Goal: Information Seeking & Learning: Learn about a topic

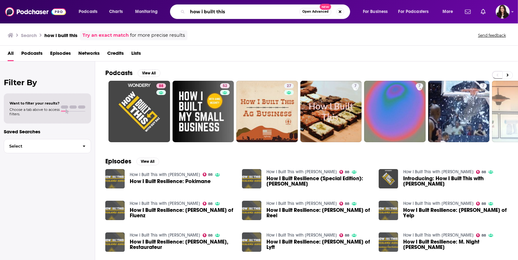
drag, startPoint x: 261, startPoint y: 16, endPoint x: 64, endPoint y: 4, distance: 197.8
click at [64, 4] on div "Podcasts Charts Monitoring how i built this Open Advanced New For Business For …" at bounding box center [259, 11] width 518 height 23
paste input "Independent Minded Podcast:"
type input "Independent Minded Podcast:"
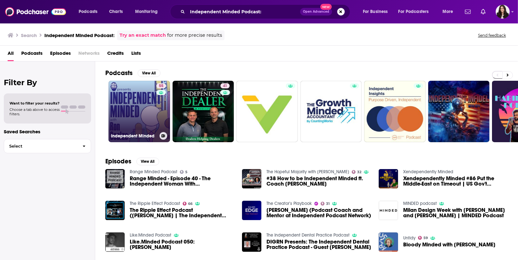
click at [138, 94] on link "55 Independent Minded" at bounding box center [139, 112] width 62 height 62
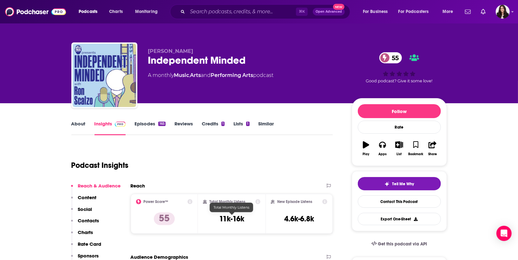
click at [230, 217] on h3 "11k-16k" at bounding box center [231, 219] width 25 height 10
drag, startPoint x: 219, startPoint y: 218, endPoint x: 248, endPoint y: 218, distance: 28.9
click at [248, 218] on div "Total Monthly Listens 11k-16k" at bounding box center [231, 213] width 57 height 29
copy h3 "11k-16k"
click at [229, 17] on div "⌘ K Open Advanced New" at bounding box center [260, 11] width 180 height 15
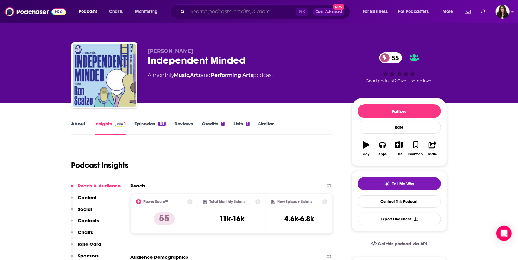
click at [235, 15] on input "Search podcasts, credits, & more..." at bounding box center [241, 12] width 108 height 10
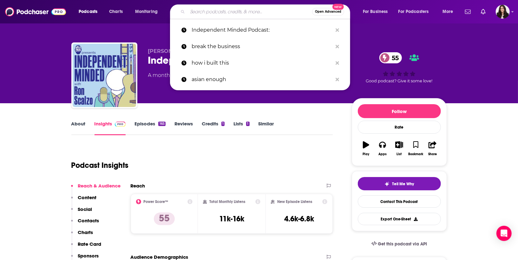
paste input "Text, Prose, and RocknRoll:"
type input "Text, Prose, and RocknRoll:"
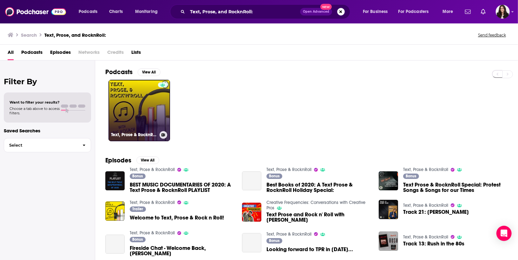
click at [146, 101] on link "Text, Prose & RocknRoll" at bounding box center [139, 111] width 62 height 62
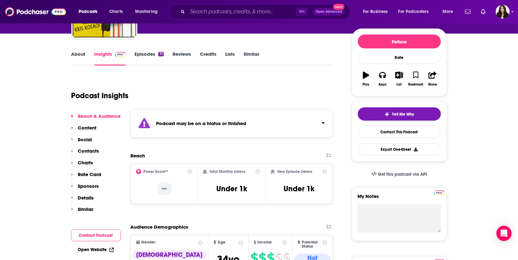
scroll to position [71, 0]
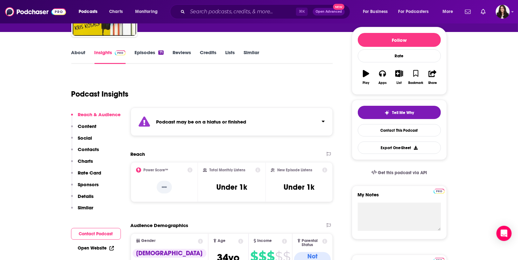
click at [279, 76] on div "Podcast Insights" at bounding box center [199, 90] width 256 height 32
click at [280, 76] on div "Podcast Insights" at bounding box center [199, 90] width 256 height 32
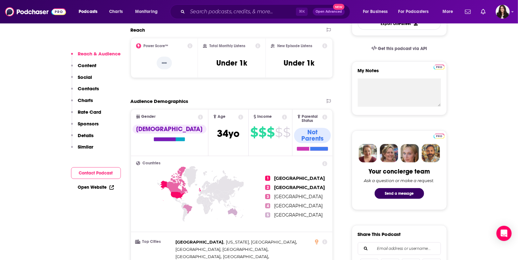
scroll to position [0, 0]
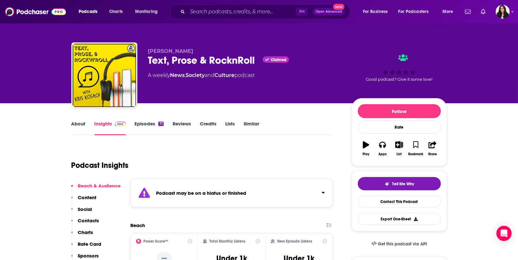
click at [81, 120] on div "About Insights Episodes 71 Reviews Credits Lists Similar" at bounding box center [202, 128] width 262 height 16
click at [82, 126] on link "About" at bounding box center [78, 128] width 14 height 15
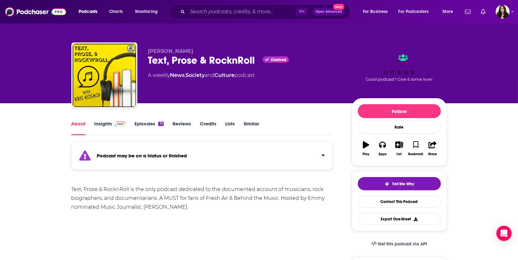
click at [124, 157] on strong "Podcast may be on a hiatus or finished" at bounding box center [142, 156] width 90 height 6
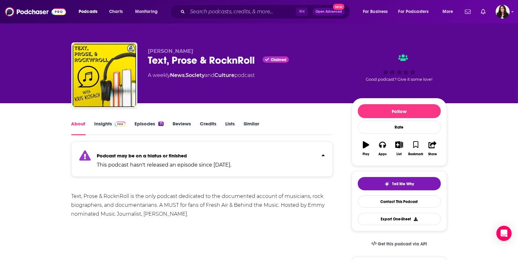
click at [142, 126] on link "Episodes 71" at bounding box center [148, 128] width 29 height 15
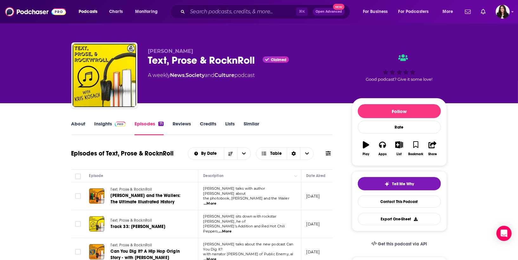
click at [123, 126] on img at bounding box center [120, 124] width 11 height 5
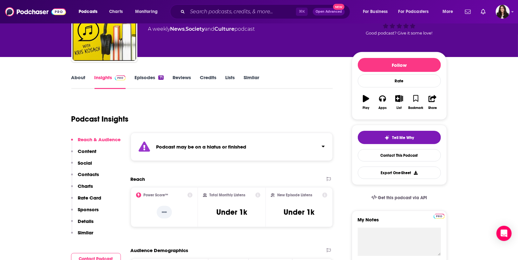
scroll to position [45, 0]
